Goal: Check status

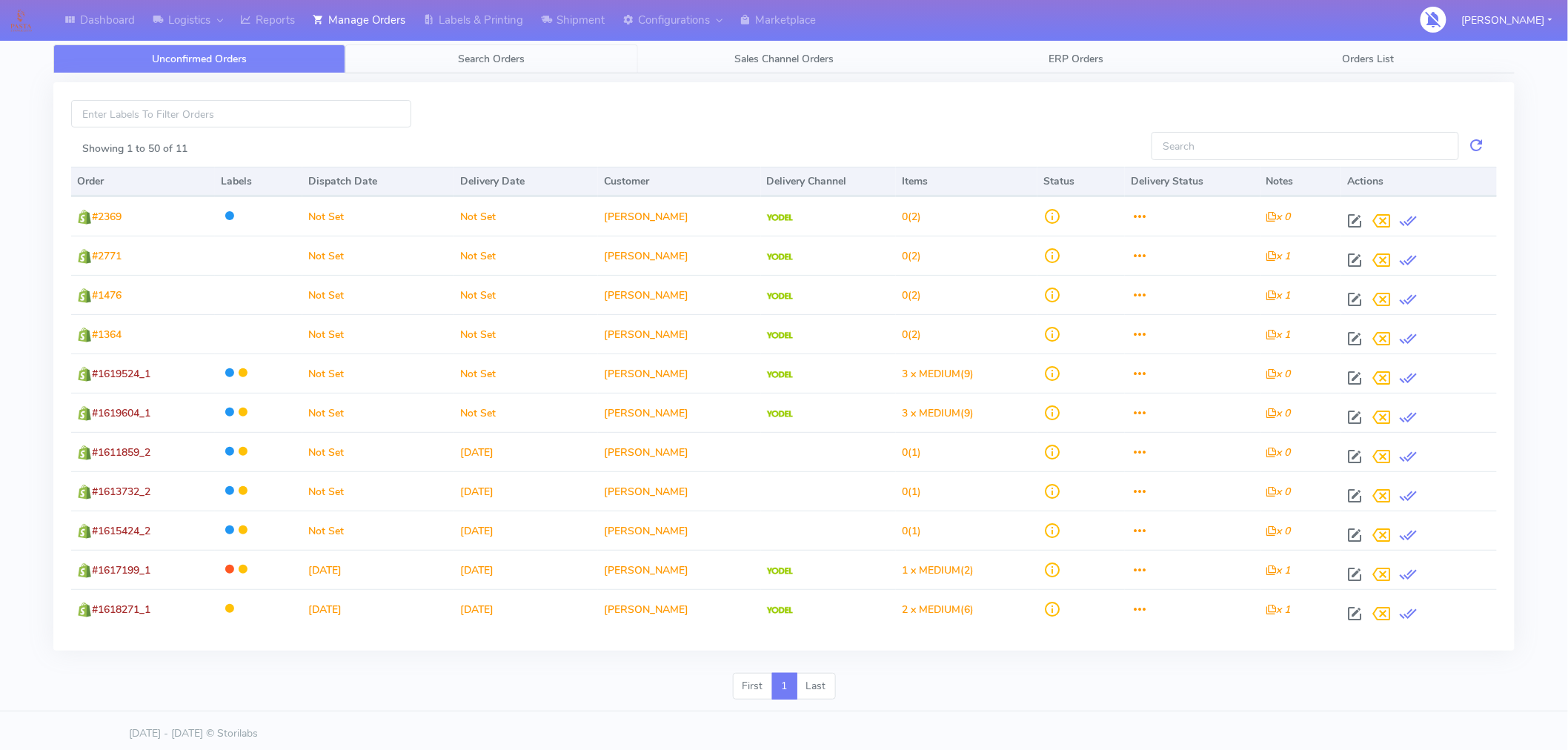
click at [501, 56] on span "Search Orders" at bounding box center [491, 58] width 66 height 14
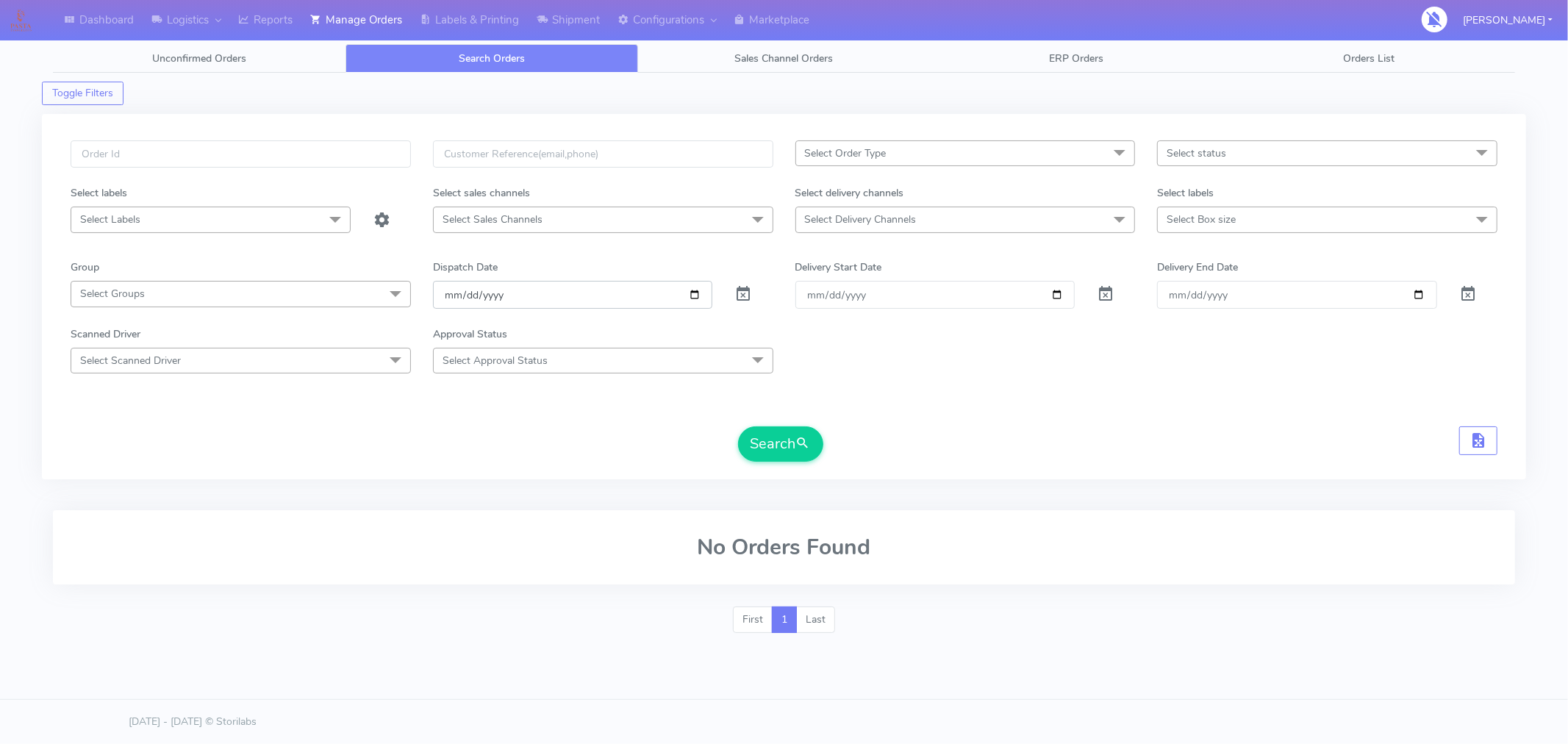
click at [696, 299] on input "[DATE]" at bounding box center [573, 294] width 280 height 27
click at [789, 443] on button "Search" at bounding box center [780, 443] width 85 height 35
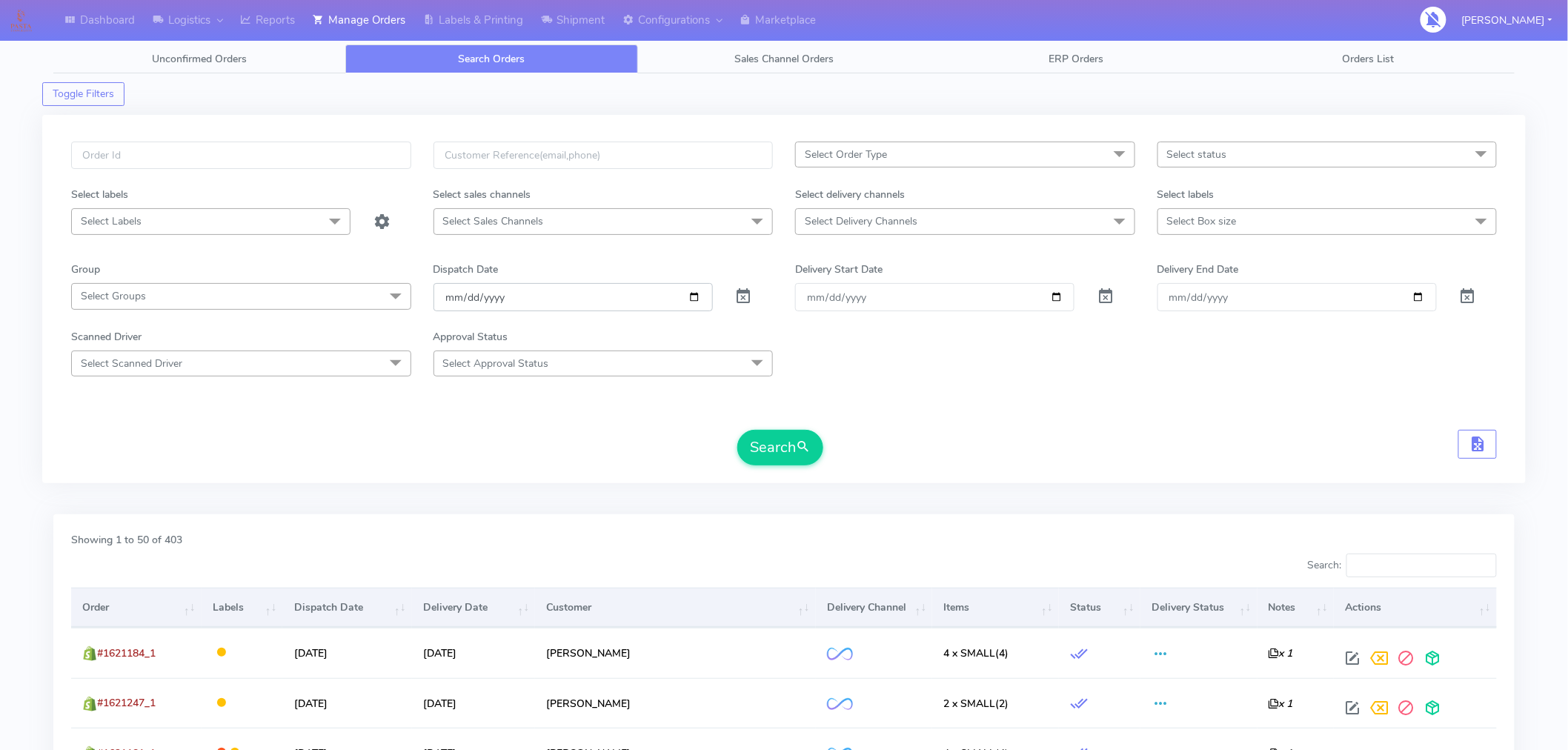
click at [693, 297] on input "[DATE]" at bounding box center [573, 296] width 280 height 27
click at [789, 444] on button "Search" at bounding box center [780, 447] width 86 height 36
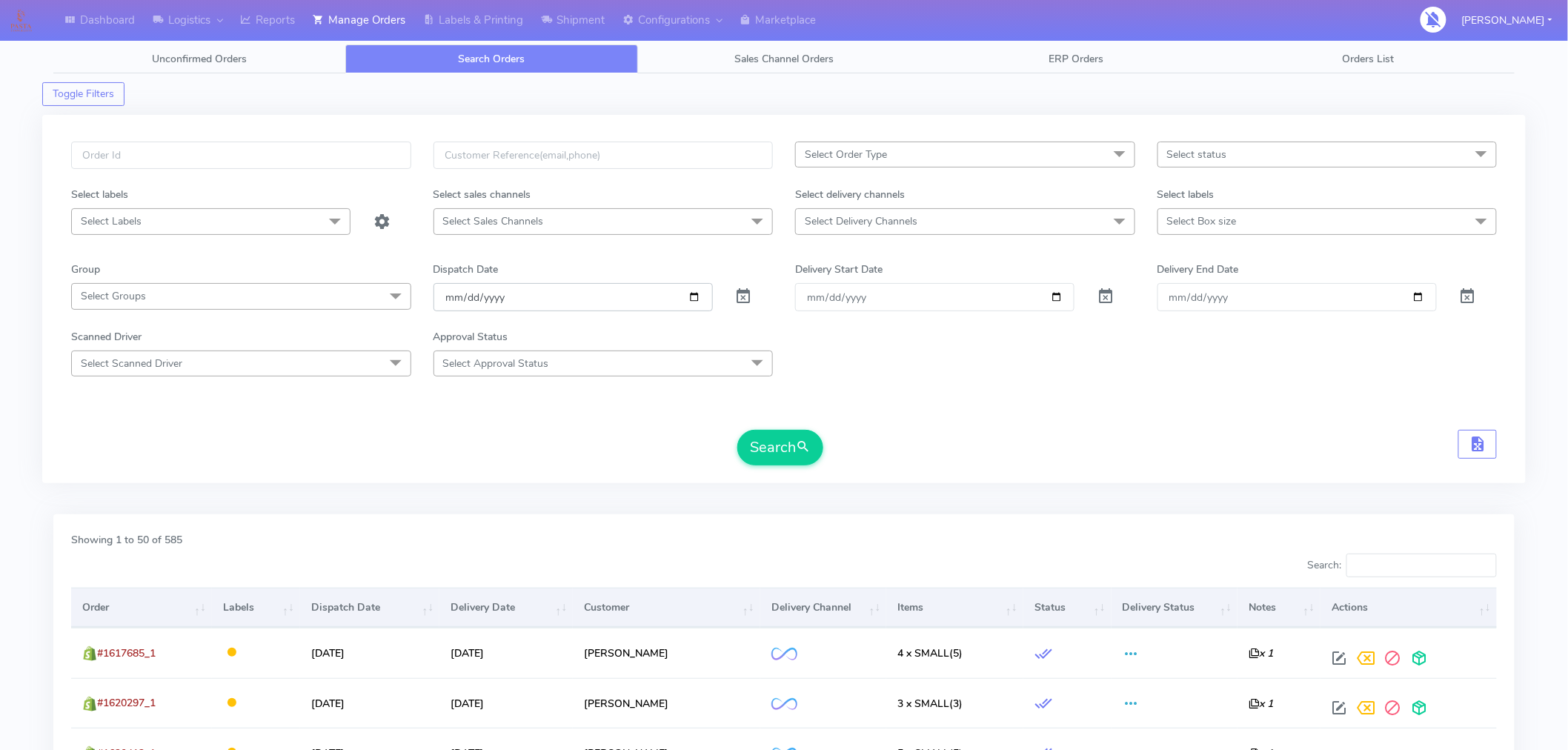
click at [691, 293] on input "[DATE]" at bounding box center [573, 296] width 280 height 27
click at [798, 462] on button "Search" at bounding box center [780, 447] width 86 height 36
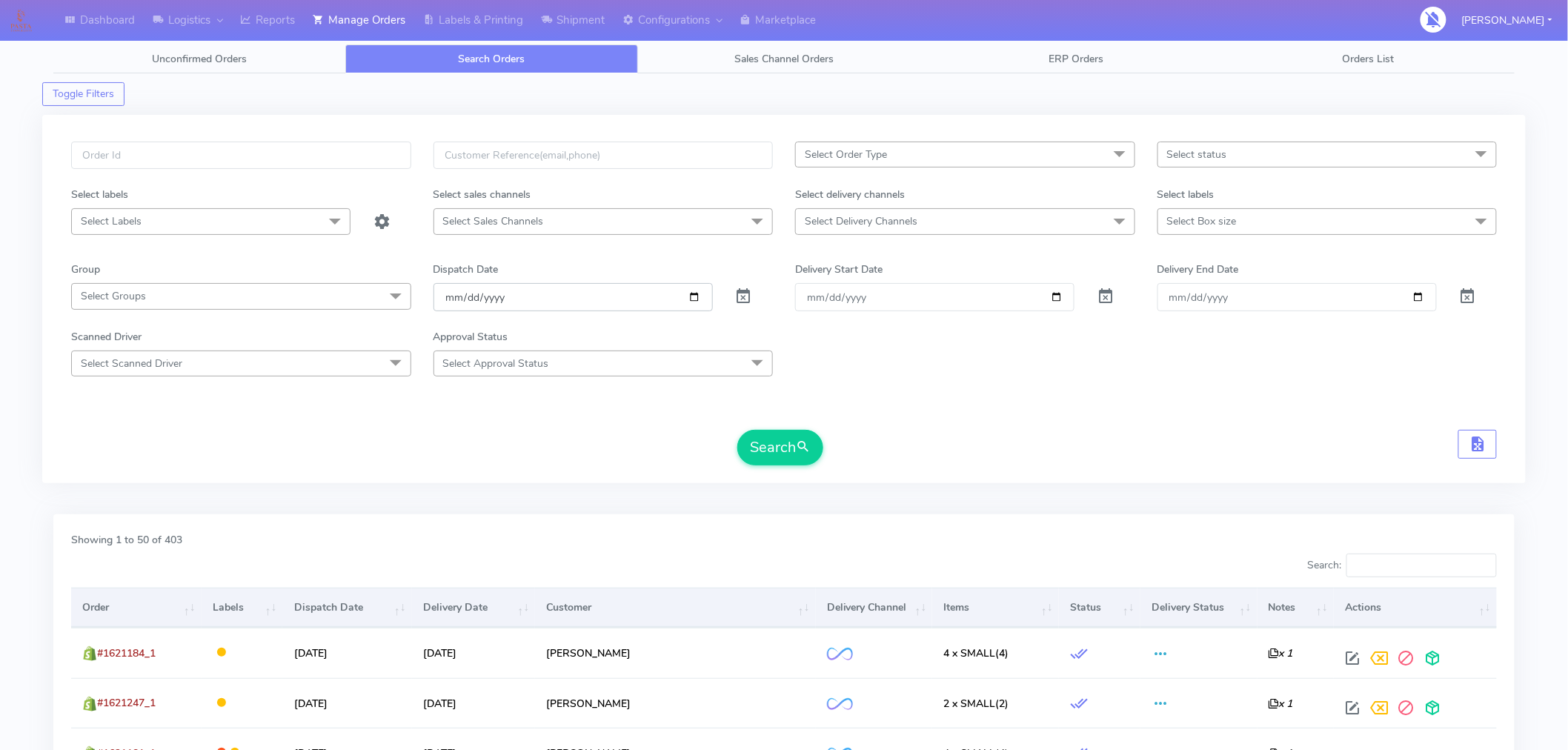
click at [698, 297] on input "[DATE]" at bounding box center [573, 296] width 280 height 27
click at [772, 440] on button "Search" at bounding box center [780, 447] width 86 height 36
click at [693, 297] on input "[DATE]" at bounding box center [573, 296] width 280 height 27
click at [791, 451] on button "Search" at bounding box center [780, 447] width 86 height 36
click at [692, 300] on input "[DATE]" at bounding box center [573, 296] width 280 height 27
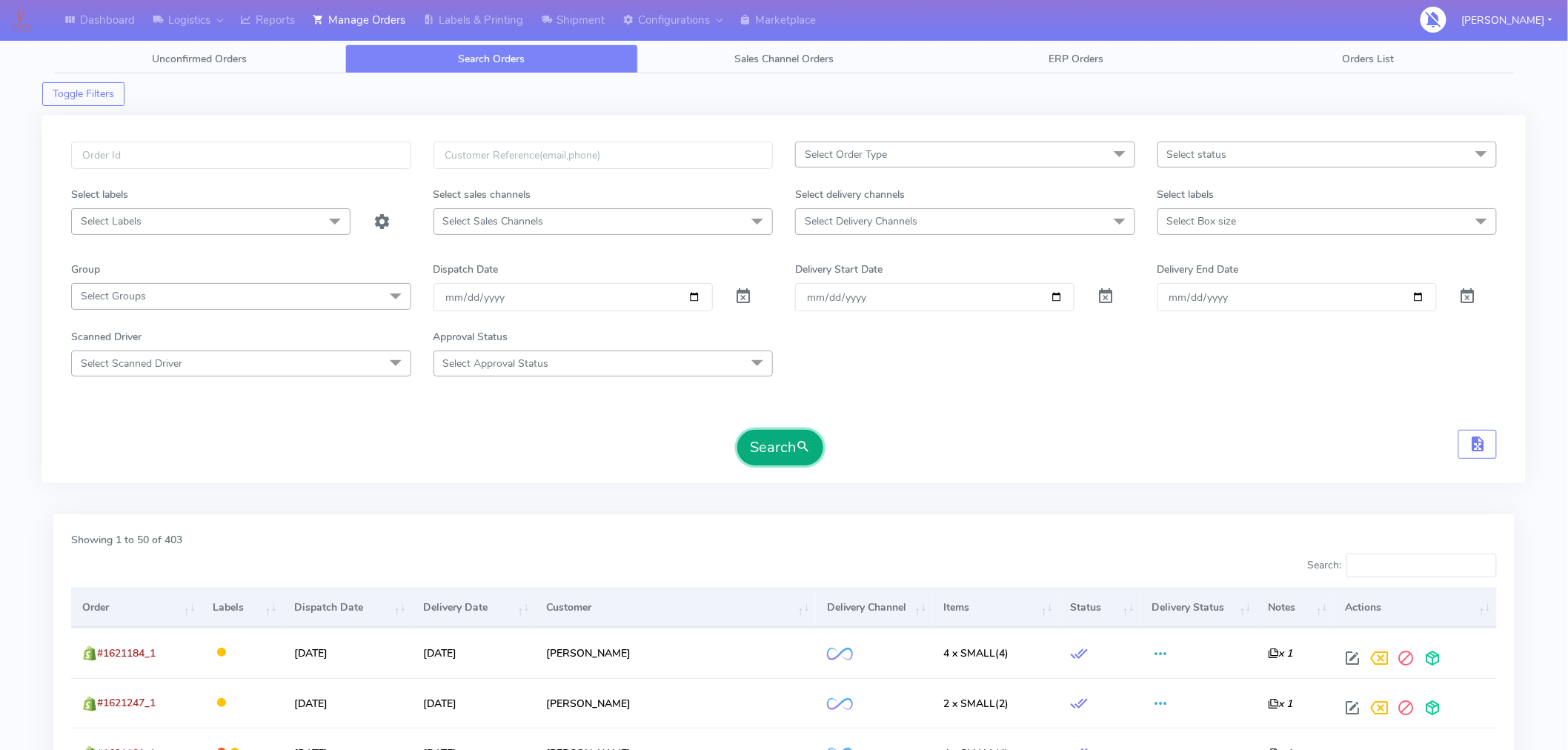
click at [764, 449] on button "Search" at bounding box center [780, 447] width 86 height 36
click at [697, 294] on input "[DATE]" at bounding box center [573, 296] width 280 height 27
type input "[DATE]"
click at [757, 443] on button "Search" at bounding box center [780, 447] width 86 height 36
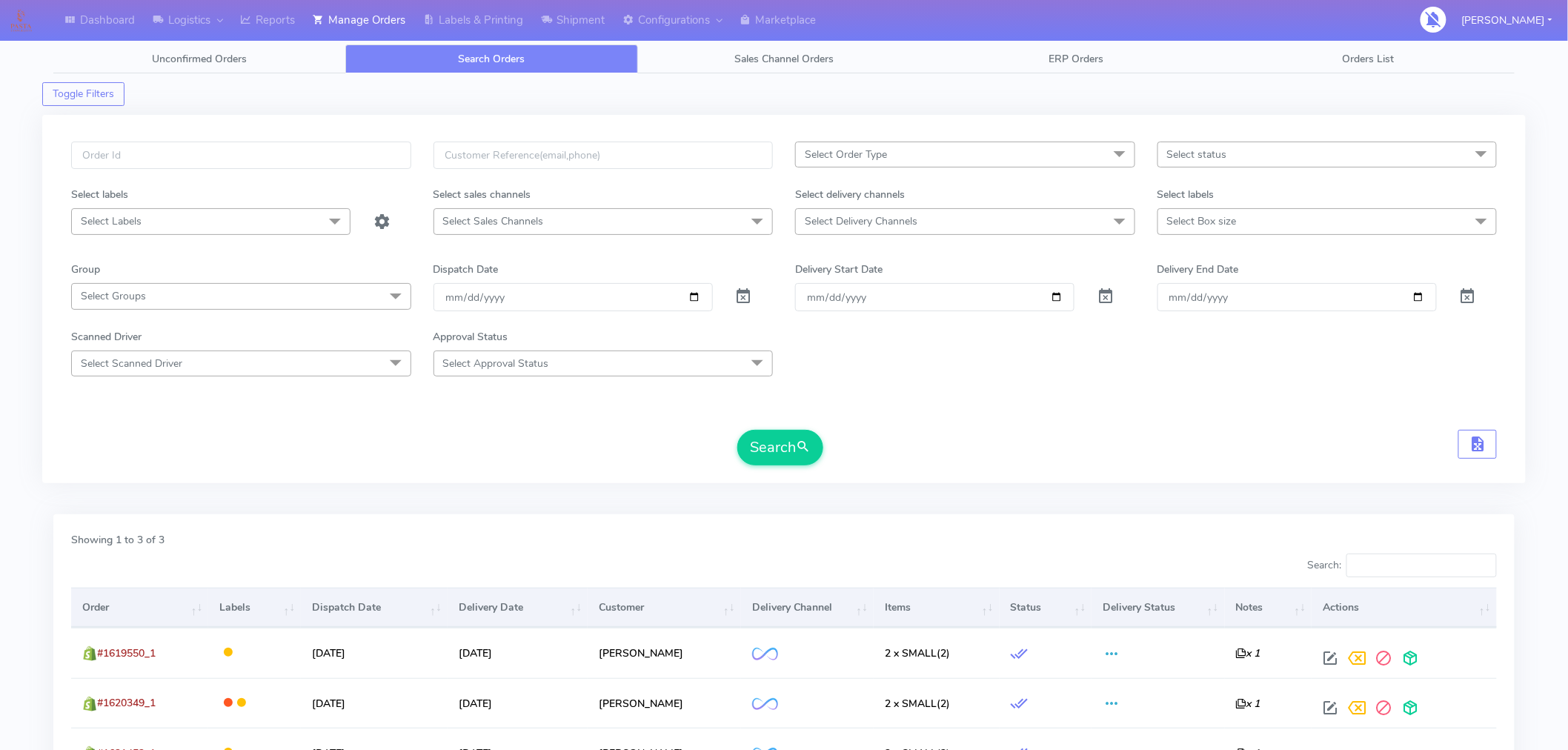
click at [1199, 476] on div "Select Order Type Select All MEALS ATAVI One Off Pasta Club Gift Kit Event Unkn…" at bounding box center [784, 299] width 1484 height 368
click at [1227, 438] on div "Search" at bounding box center [784, 447] width 1426 height 36
